Goal: Task Accomplishment & Management: Manage account settings

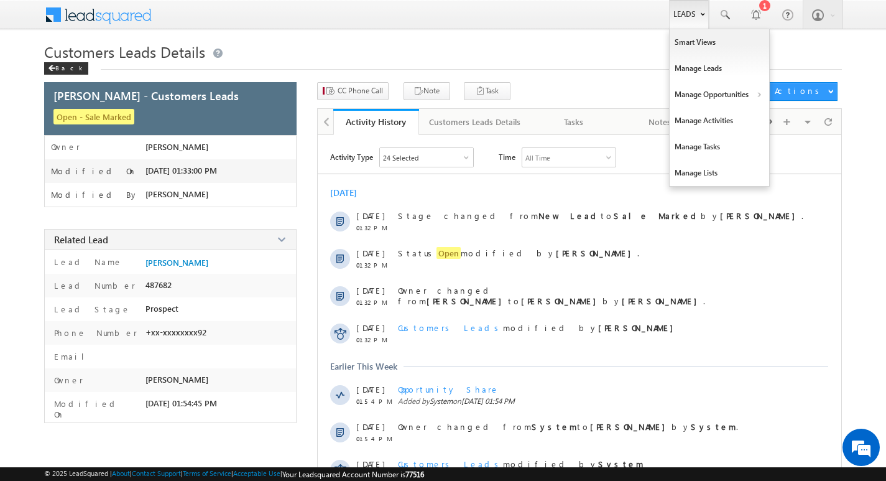
click at [687, 9] on link "Leads" at bounding box center [689, 14] width 40 height 29
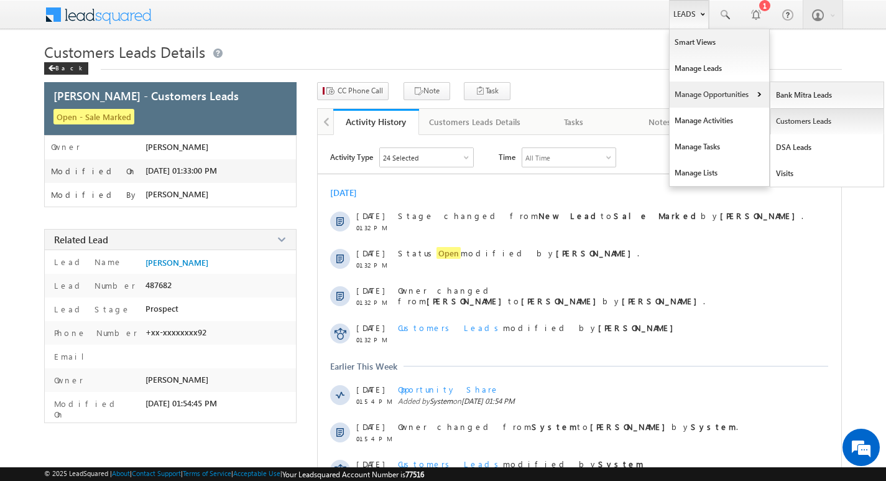
click at [788, 116] on link "Customers Leads" at bounding box center [827, 121] width 114 height 26
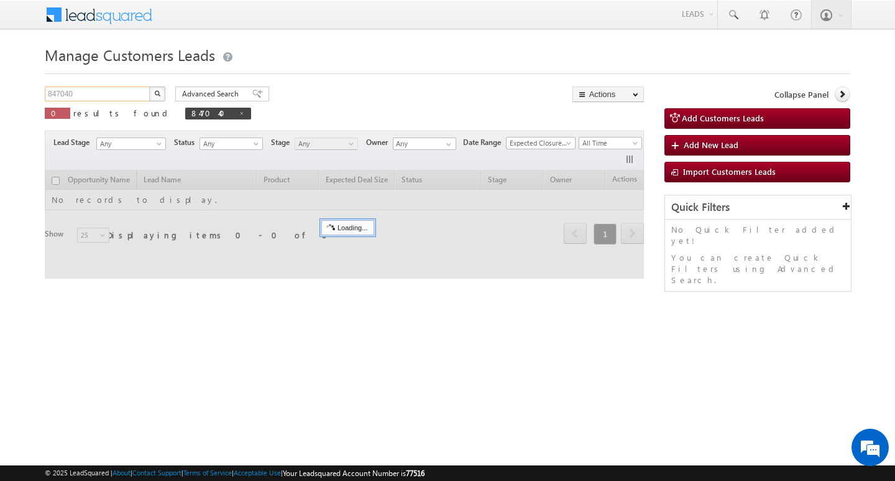
click at [78, 88] on input "847040" at bounding box center [98, 93] width 106 height 15
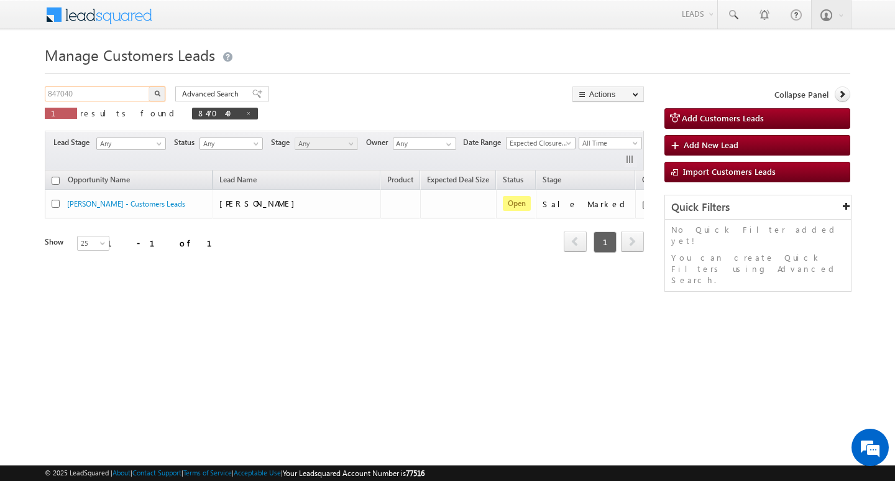
click at [78, 88] on input "847040" at bounding box center [98, 93] width 106 height 15
type input "Search Customers Leads"
click at [131, 96] on input "text" at bounding box center [98, 93] width 106 height 15
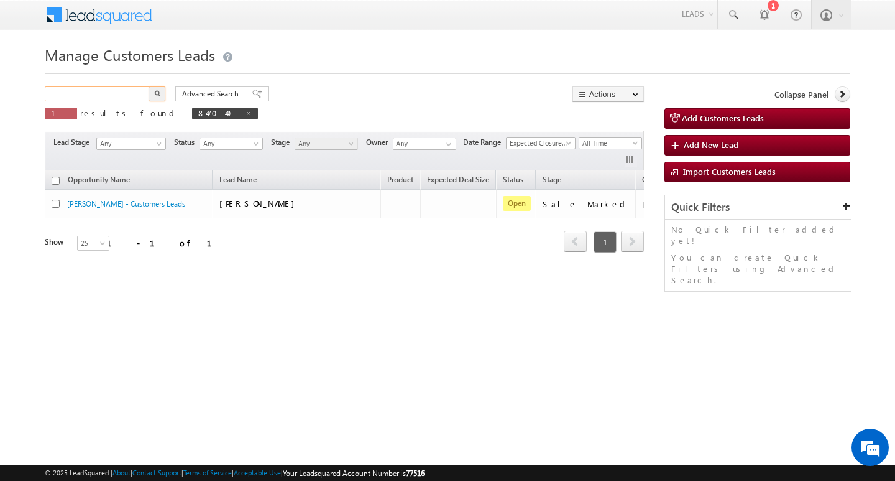
paste input "860159"
type input "860159"
click at [149, 86] on button "button" at bounding box center [157, 93] width 16 height 15
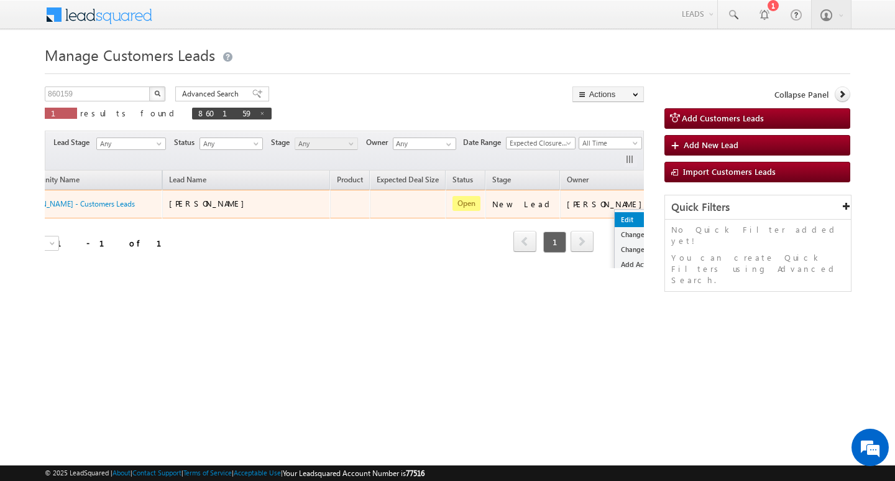
click at [615, 221] on link "Edit" at bounding box center [646, 219] width 62 height 15
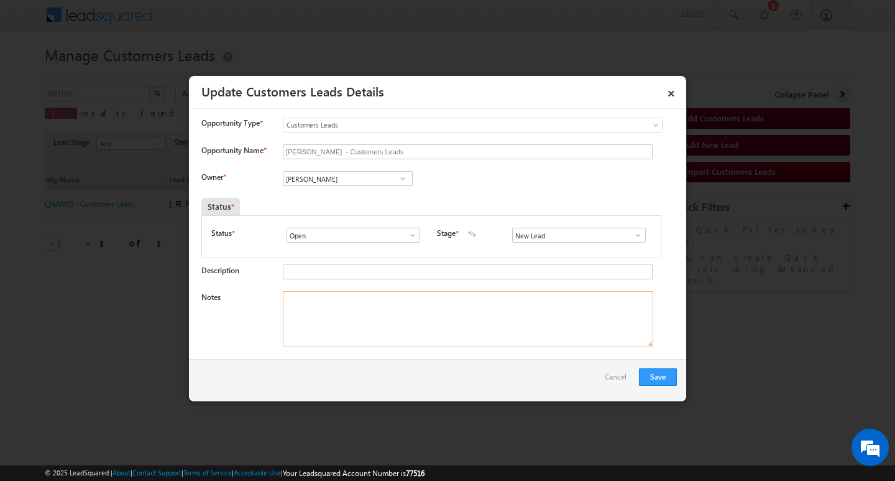
click at [456, 304] on textarea "Notes" at bounding box center [468, 319] width 371 height 56
click at [366, 302] on textarea "Notes" at bounding box center [468, 319] width 371 height 56
paste textarea "Customer Name [PERSON_NAME] SINH AG : 65/ B / MOTHE INCOME : 2L / WORAK EZXPW :…"
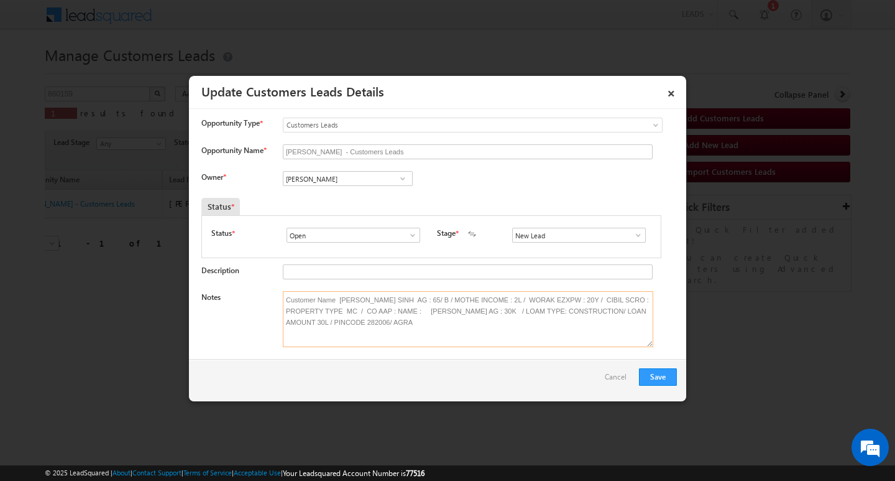
type textarea "Customer Name [PERSON_NAME] SINH AG : 65/ B / MOTHE INCOME : 2L / WORAK EZXPW :…"
click at [331, 184] on input "[PERSON_NAME]" at bounding box center [348, 178] width 130 height 15
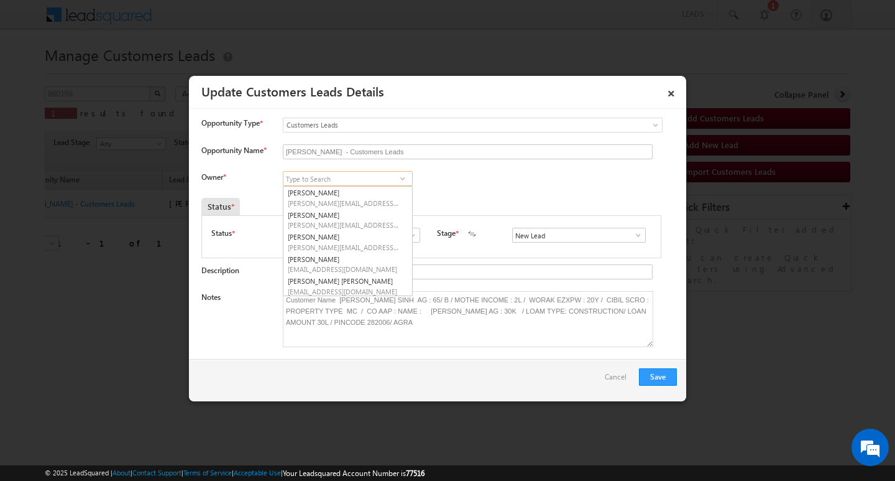
paste input "[PERSON_NAME]"
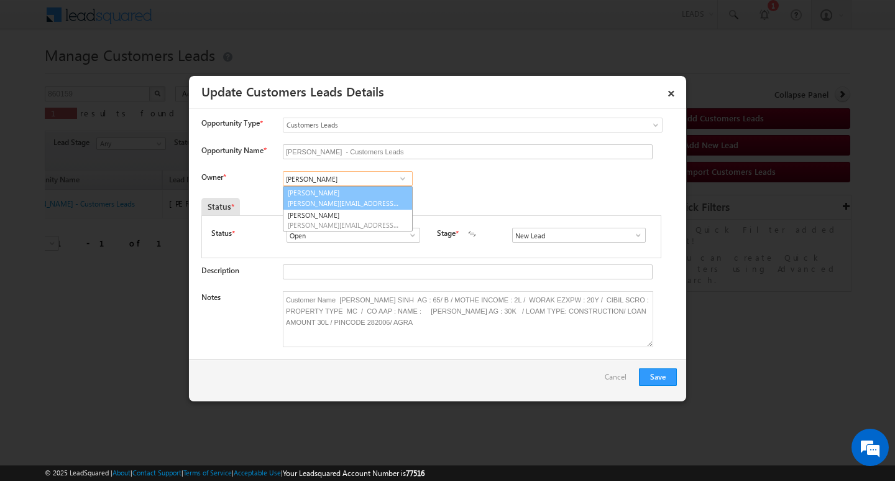
click at [322, 192] on link "Riya Walia riya.walia@sgrlimited.in" at bounding box center [348, 198] width 130 height 24
type input "[PERSON_NAME]"
click at [636, 238] on span at bounding box center [638, 235] width 12 height 10
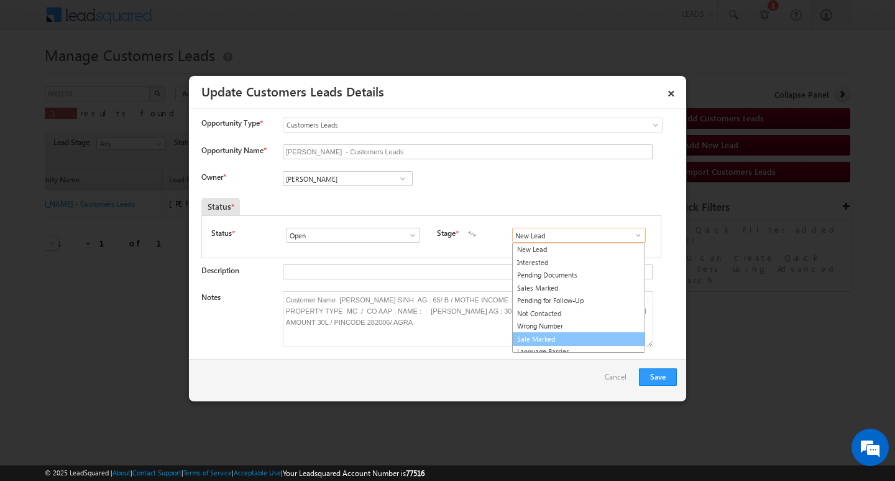
click at [595, 333] on link "Sale Marked" at bounding box center [578, 339] width 133 height 14
type input "Sale Marked"
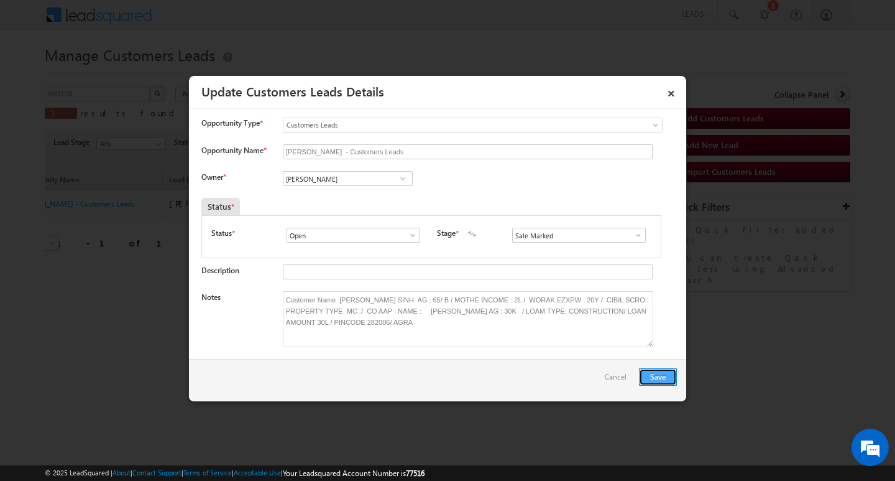
click at [650, 374] on button "Save" at bounding box center [658, 376] width 38 height 17
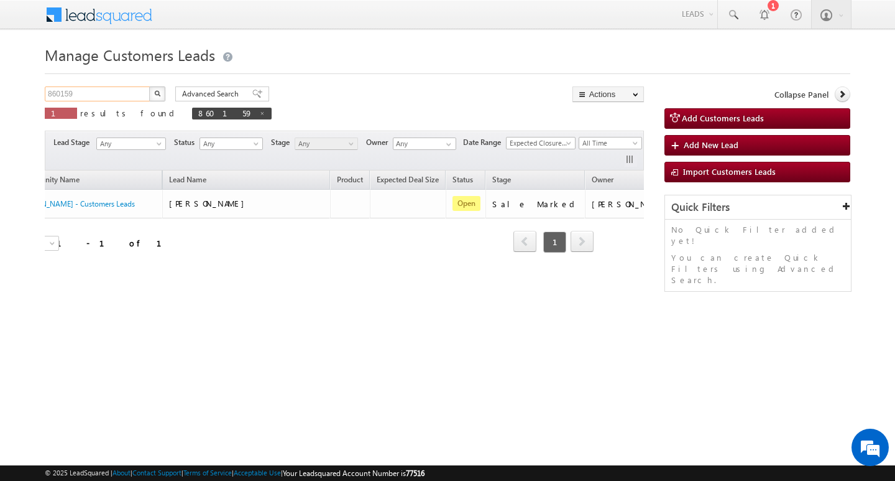
click at [124, 90] on input "860159" at bounding box center [98, 93] width 106 height 15
paste input "860089"
type input "860089"
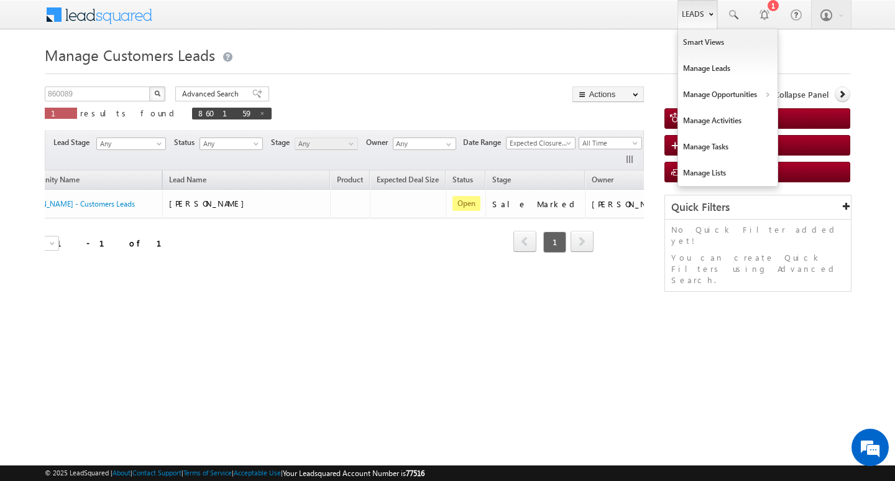
click at [696, 22] on link "Leads" at bounding box center [698, 14] width 40 height 29
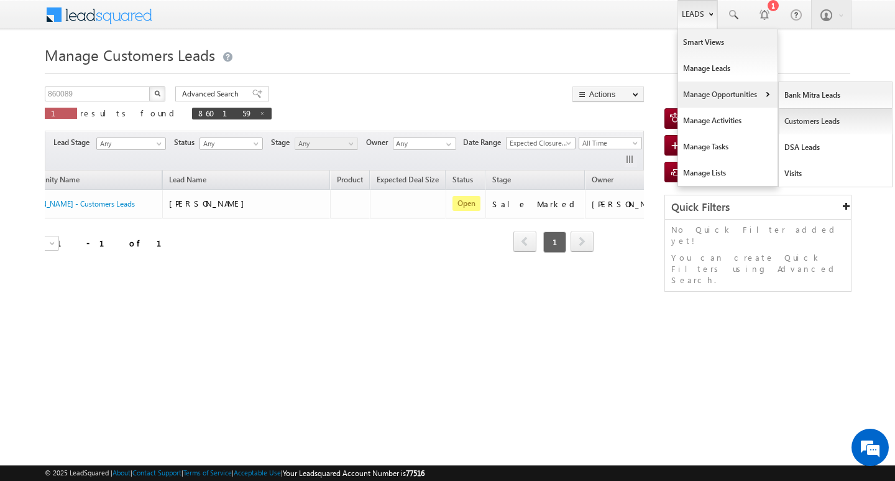
click at [803, 118] on link "Customers Leads" at bounding box center [836, 121] width 114 height 26
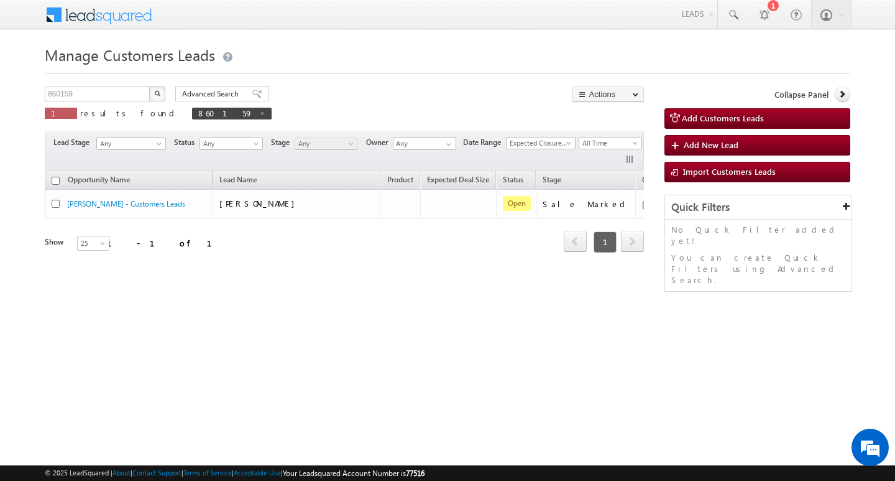
drag, startPoint x: 368, startPoint y: 266, endPoint x: 422, endPoint y: 286, distance: 57.3
click at [422, 286] on div "Opportunity Name Lead Name Product Expected Deal Size Status Stage Owner Action…" at bounding box center [344, 228] width 599 height 116
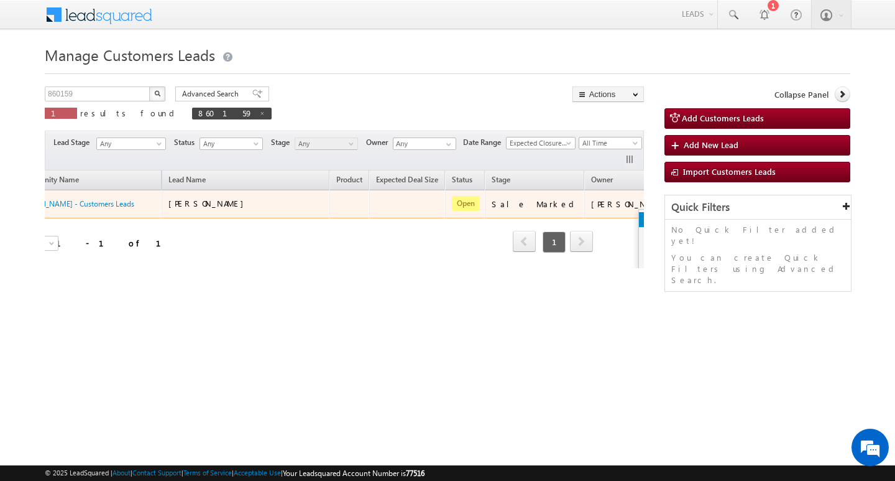
click at [639, 212] on link "Edit" at bounding box center [670, 219] width 62 height 15
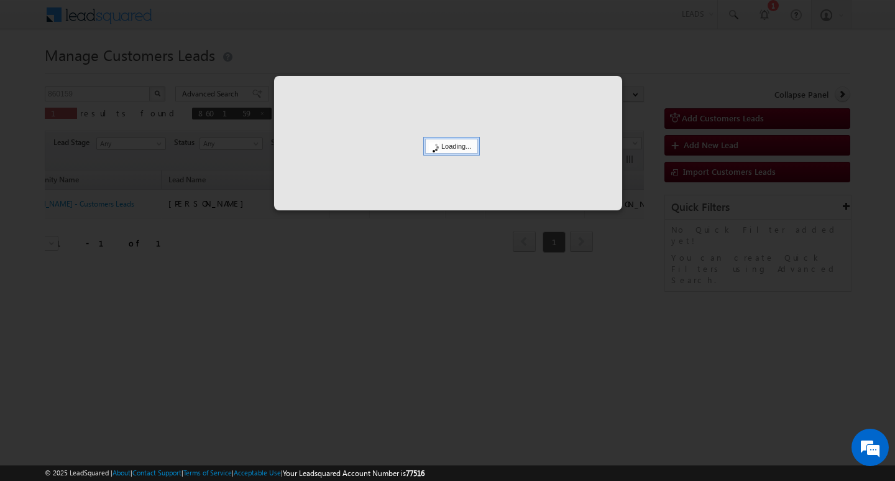
scroll to position [0, 0]
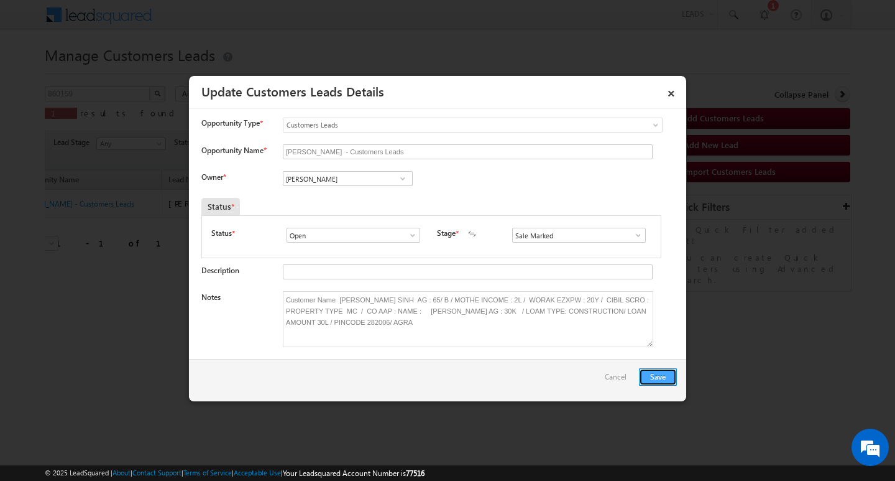
click at [665, 374] on button "Save" at bounding box center [658, 376] width 38 height 17
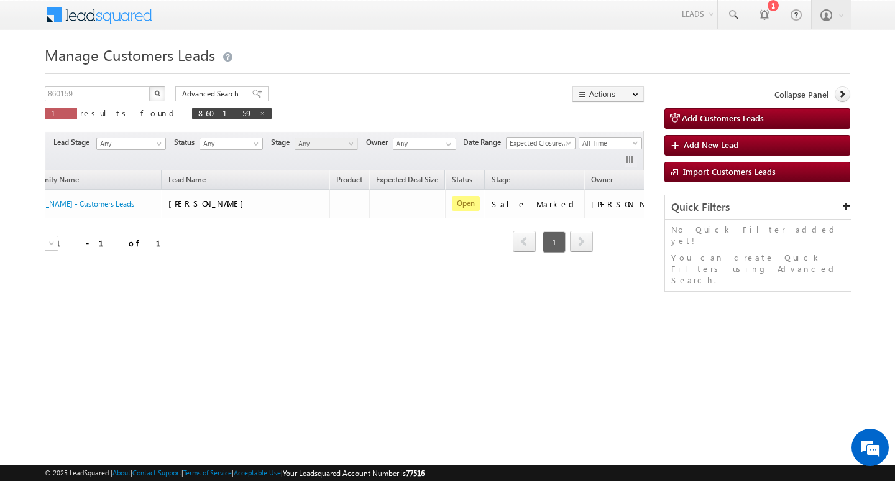
click at [94, 81] on div "Manage Customers Leads Customers Leads updated successfully. 860159 X 1 results…" at bounding box center [448, 197] width 806 height 311
click at [93, 88] on input "860159" at bounding box center [98, 93] width 106 height 15
paste input "860089"
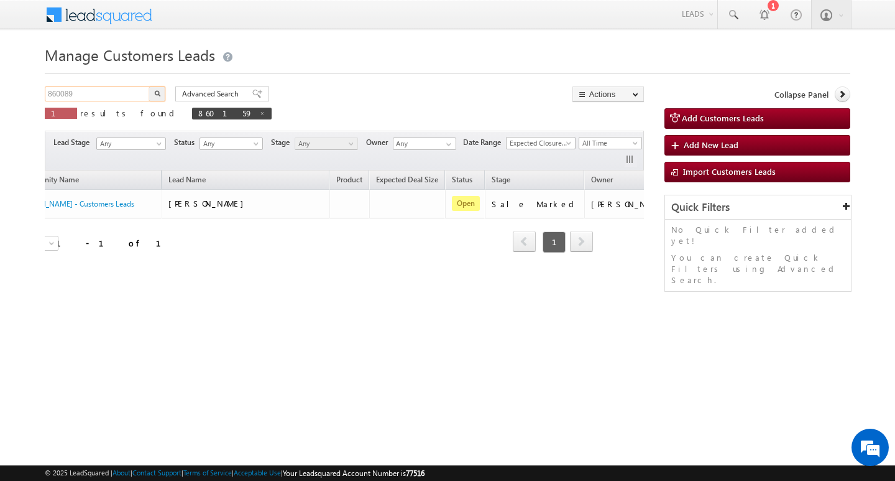
type input "860089"
click at [149, 86] on button "button" at bounding box center [157, 93] width 16 height 15
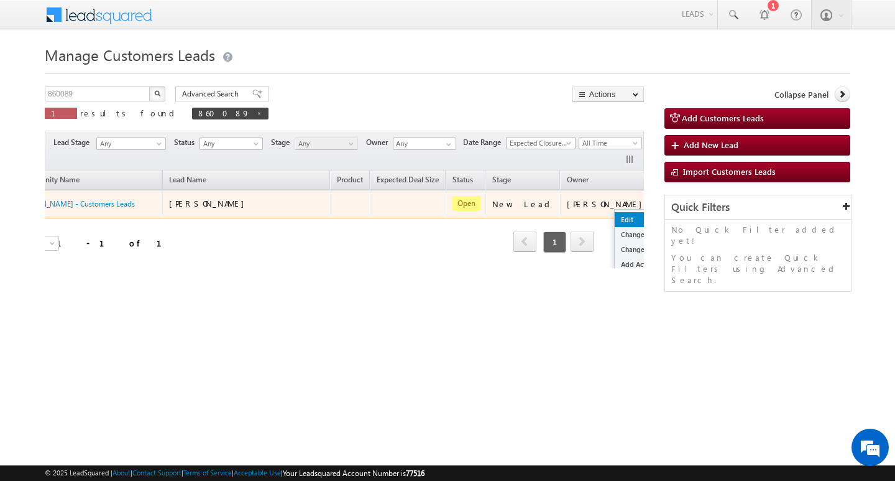
click at [615, 215] on link "Edit" at bounding box center [646, 219] width 62 height 15
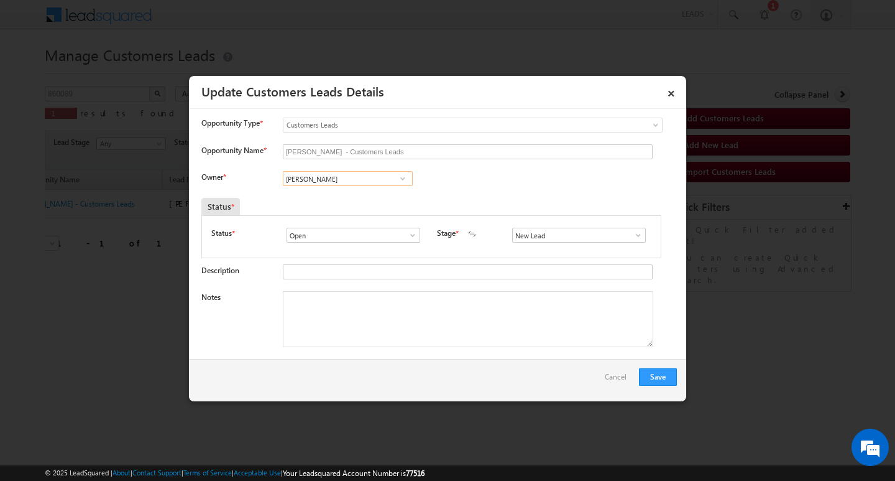
click at [347, 176] on input "[PERSON_NAME]" at bounding box center [348, 178] width 130 height 15
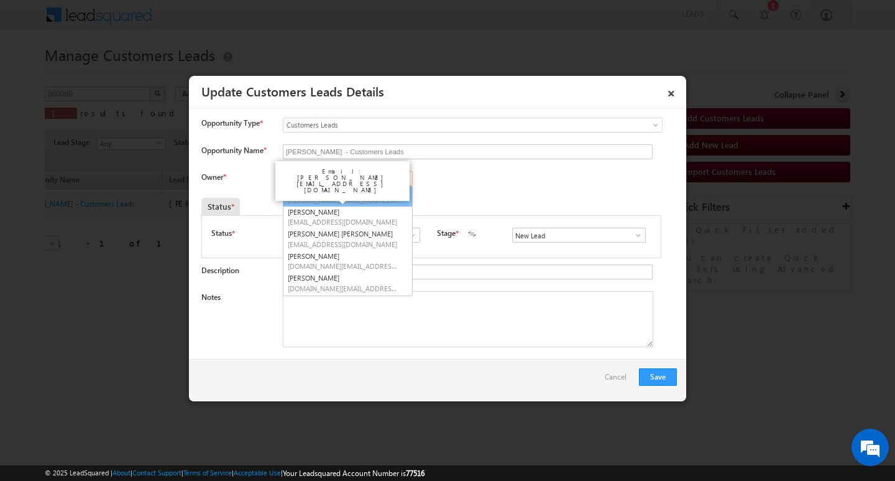
scroll to position [44, 0]
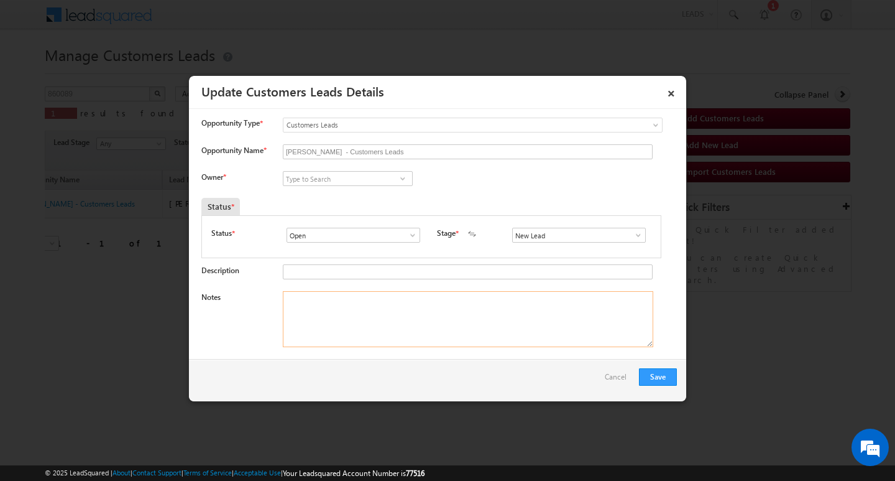
click at [349, 328] on textarea "Notes" at bounding box center [468, 319] width 371 height 56
click at [519, 316] on textarea "Notes" at bounding box center [468, 319] width 371 height 56
paste textarea "Customer Name: [PERSON_NAME]/ AG : 43Y / B / MOTHE INCOME : 1.5L / WORAL EXPW :…"
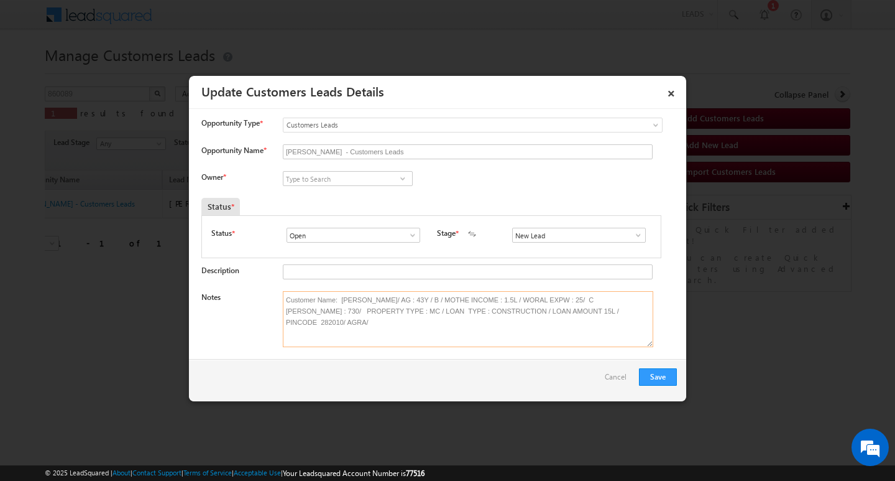
type textarea "Customer Name: [PERSON_NAME]/ AG : 43Y / B / MOTHE INCOME : 1.5L / WORAL EXPW :…"
click at [632, 236] on span at bounding box center [638, 235] width 12 height 10
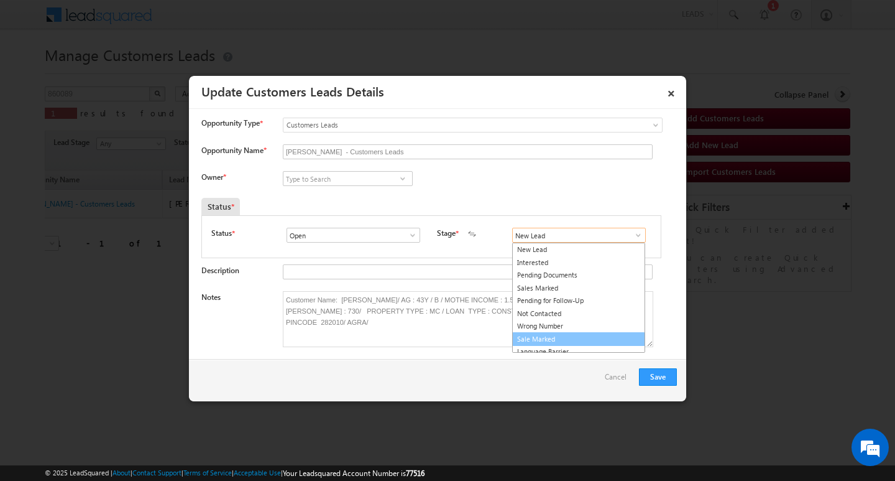
click at [596, 336] on link "Sale Marked" at bounding box center [578, 339] width 133 height 14
type input "Sale Marked"
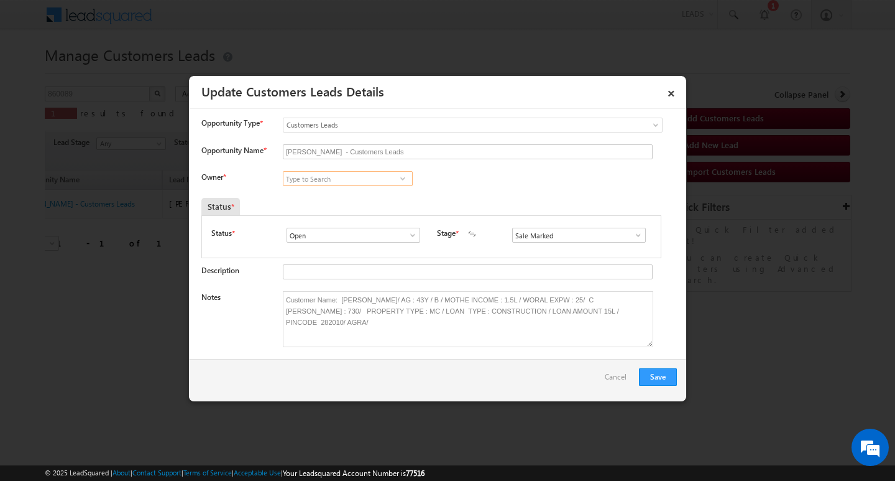
click at [334, 172] on input at bounding box center [348, 178] width 130 height 15
click at [315, 177] on input at bounding box center [348, 178] width 130 height 15
paste input "[PERSON_NAME]"
click at [368, 201] on span "[PERSON_NAME][EMAIL_ADDRESS][PERSON_NAME][DOMAIN_NAME]" at bounding box center [344, 202] width 112 height 9
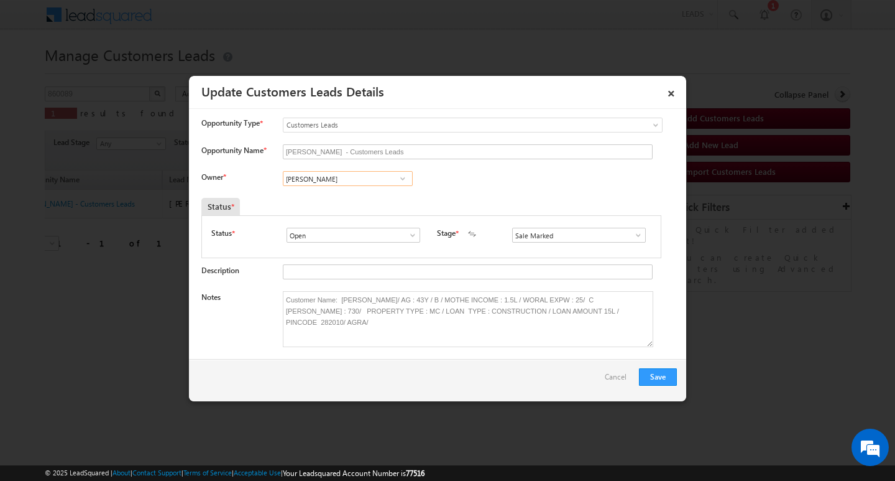
type input "[PERSON_NAME]"
click at [660, 368] on div "Save Cancel" at bounding box center [437, 380] width 497 height 42
click at [655, 371] on button "Save" at bounding box center [658, 376] width 38 height 17
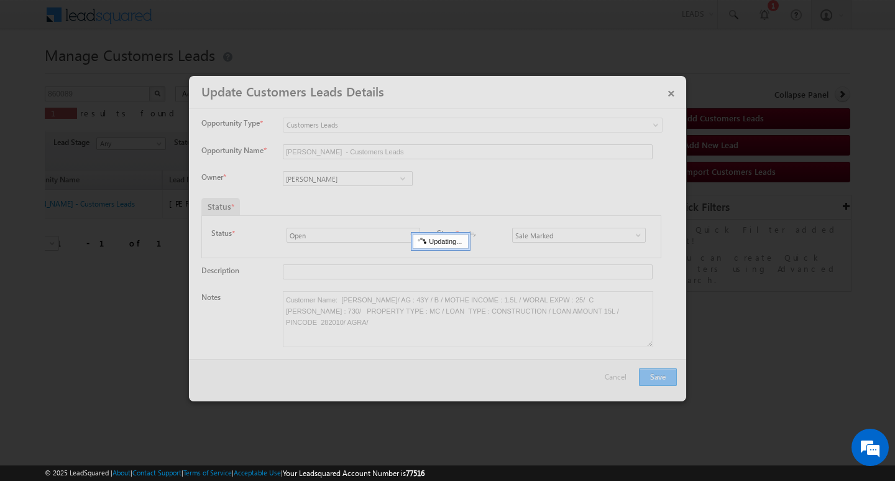
click at [655, 371] on div at bounding box center [437, 238] width 497 height 325
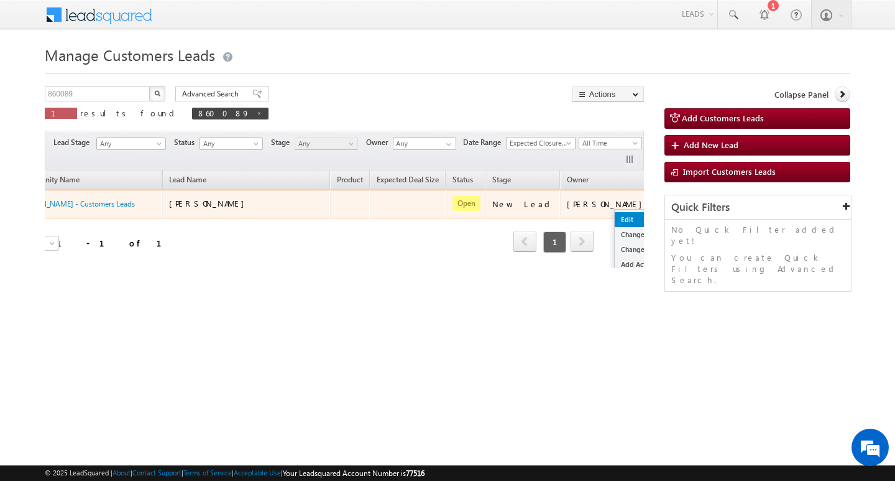
click at [615, 213] on link "Edit" at bounding box center [646, 219] width 62 height 15
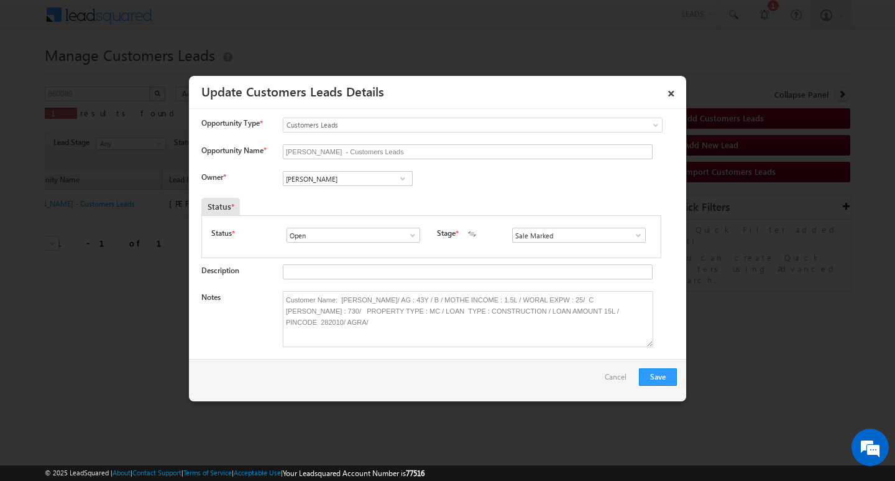
click at [651, 368] on div "Save Cancel" at bounding box center [437, 380] width 497 height 42
click at [652, 375] on button "Save" at bounding box center [658, 376] width 38 height 17
